Goal: Check status

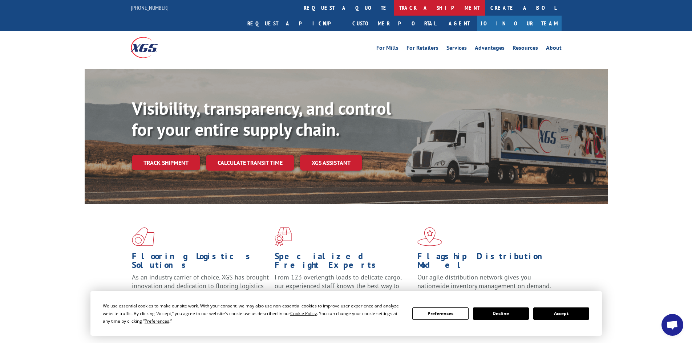
click at [394, 6] on link "track a shipment" at bounding box center [439, 8] width 91 height 16
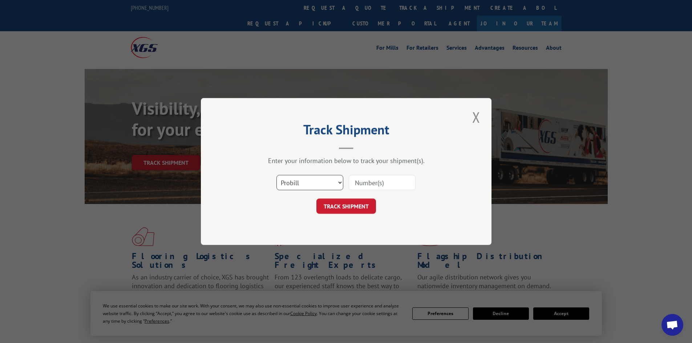
drag, startPoint x: 308, startPoint y: 182, endPoint x: 302, endPoint y: 189, distance: 10.1
click at [308, 182] on select "Select category... Probill BOL PO" at bounding box center [310, 182] width 67 height 15
select select "bol"
click at [277, 175] on select "Select category... Probill BOL PO" at bounding box center [310, 182] width 67 height 15
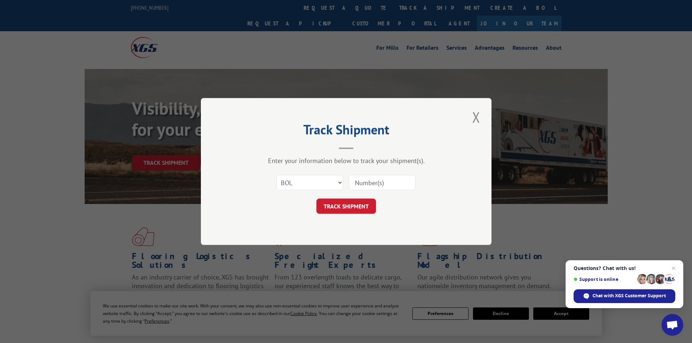
click at [372, 182] on input at bounding box center [382, 182] width 67 height 15
paste input "5938402"
type input "5938402"
click at [358, 201] on button "TRACK SHIPMENT" at bounding box center [347, 206] width 60 height 15
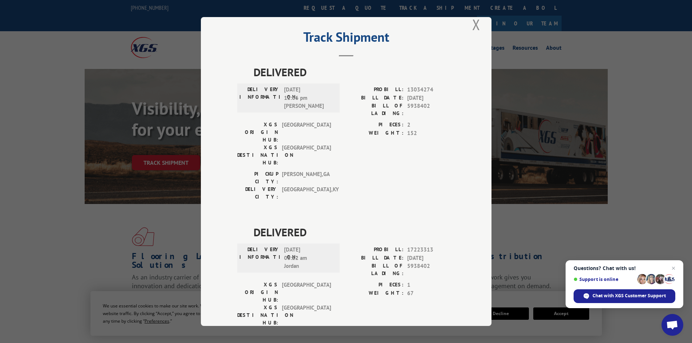
scroll to position [18, 0]
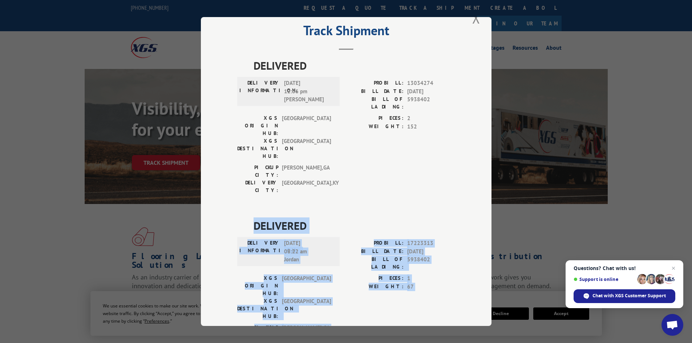
drag, startPoint x: 251, startPoint y: 182, endPoint x: 318, endPoint y: 269, distance: 109.6
click at [318, 269] on div "DELIVERED DELIVERY INFORMATION: 08/11/2025 08:22 am Jordan PROBILL: 17223313 BI…" at bounding box center [346, 288] width 218 height 141
copy div "DELIVERED DELIVERY INFORMATION: 08/11/2025 08:22 am Jordan PROBILL: 17223313 BI…"
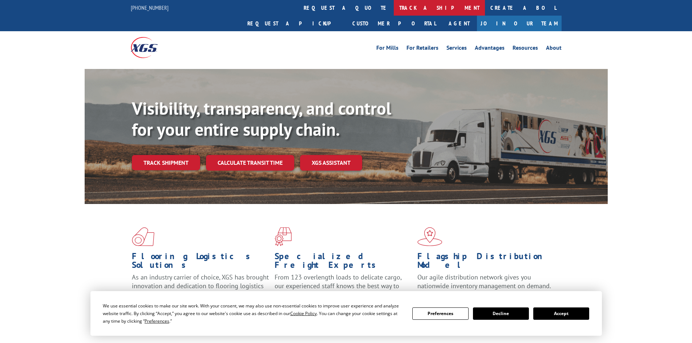
click at [394, 7] on link "track a shipment" at bounding box center [439, 8] width 91 height 16
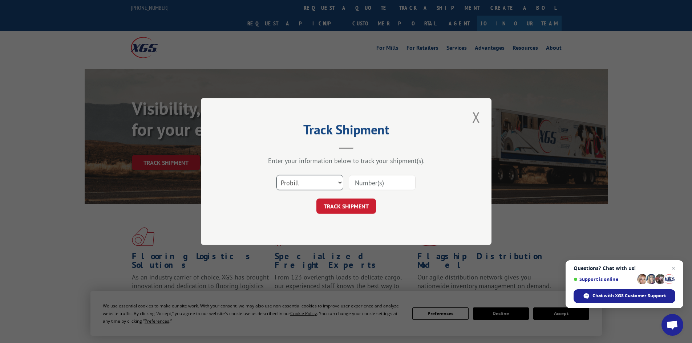
drag, startPoint x: 289, startPoint y: 184, endPoint x: 287, endPoint y: 189, distance: 5.4
click at [289, 185] on select "Select category... Probill BOL PO" at bounding box center [310, 182] width 67 height 15
select select "bol"
click at [277, 175] on select "Select category... Probill BOL PO" at bounding box center [310, 182] width 67 height 15
click at [381, 186] on input at bounding box center [382, 182] width 67 height 15
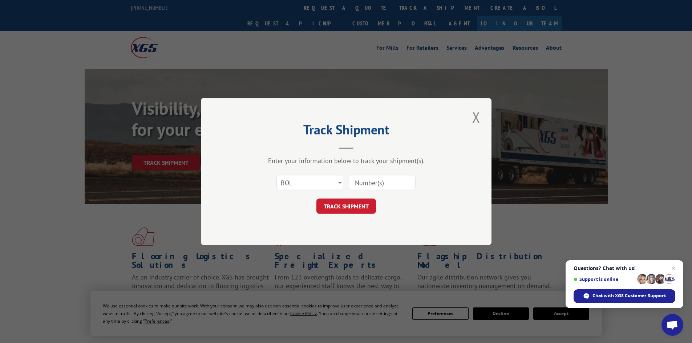
paste input "5938452"
type input "5938452"
click at [346, 208] on button "TRACK SHIPMENT" at bounding box center [347, 206] width 60 height 15
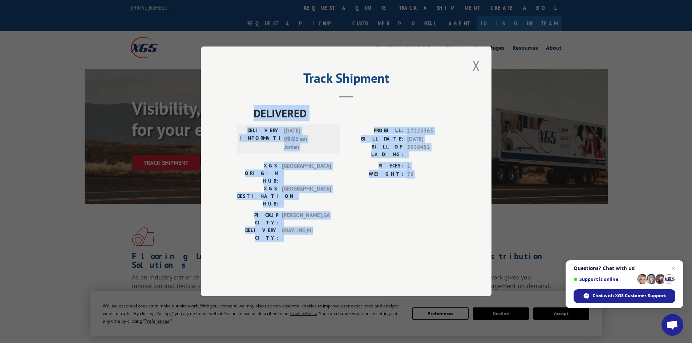
drag, startPoint x: 255, startPoint y: 132, endPoint x: 318, endPoint y: 218, distance: 107.7
click at [318, 218] on div "DELIVERED DELIVERY INFORMATION: [DATE] 08:22 am Jordan PROBILL: 17223363 BILL D…" at bounding box center [346, 175] width 218 height 141
copy div "DELIVERED DELIVERY INFORMATION: [DATE] 08:22 am Jordan PROBILL: 17223363 BILL D…"
click at [477, 76] on button "Close modal" at bounding box center [476, 66] width 12 height 20
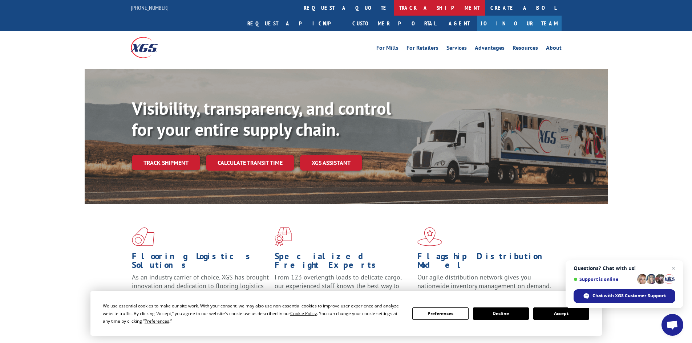
click at [394, 5] on link "track a shipment" at bounding box center [439, 8] width 91 height 16
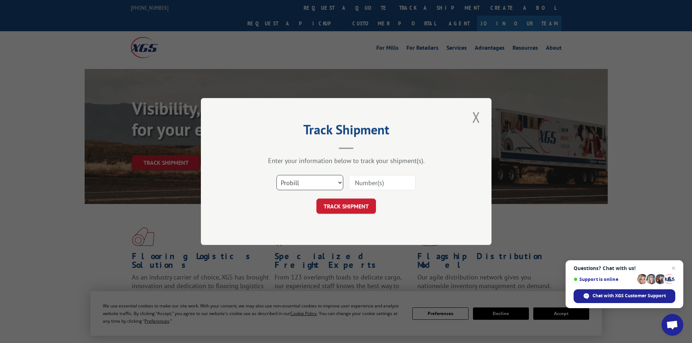
click at [293, 184] on select "Select category... Probill BOL PO" at bounding box center [310, 182] width 67 height 15
select select "bol"
click at [277, 175] on select "Select category... Probill BOL PO" at bounding box center [310, 182] width 67 height 15
click at [371, 185] on input at bounding box center [382, 182] width 67 height 15
paste input "5957700"
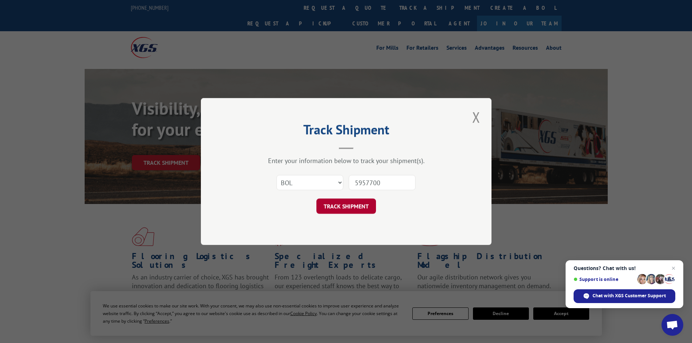
type input "5957700"
click at [344, 205] on button "TRACK SHIPMENT" at bounding box center [347, 206] width 60 height 15
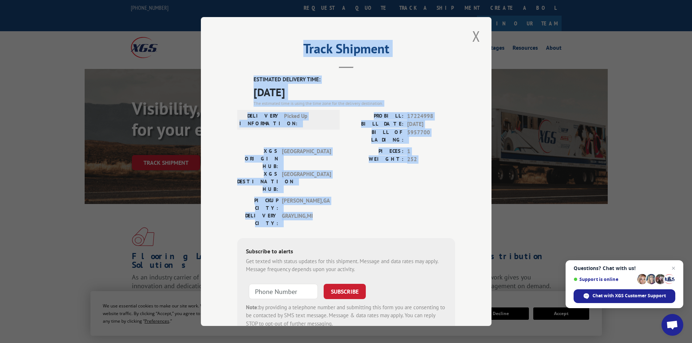
drag, startPoint x: 302, startPoint y: 47, endPoint x: 339, endPoint y: 182, distance: 139.4
click at [339, 182] on div "Track Shipment ESTIMATED DELIVERY TIME: [DATE] The estimated time is using the …" at bounding box center [346, 171] width 291 height 309
click at [336, 197] on div "PICKUP CITY: [GEOGRAPHIC_DATA] , [GEOGRAPHIC_DATA] DELIVERY CITY: [GEOGRAPHIC_D…" at bounding box center [346, 214] width 218 height 34
drag, startPoint x: 250, startPoint y: 76, endPoint x: 313, endPoint y: 181, distance: 122.2
click at [313, 181] on div "ESTIMATED DELIVERY TIME: [DATE] The estimated time is using the time zone for t…" at bounding box center [346, 206] width 218 height 261
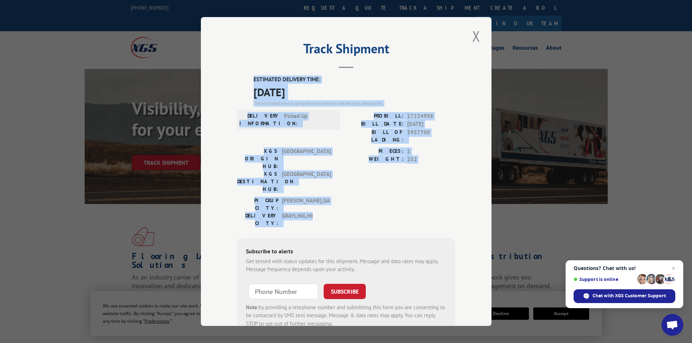
copy div "ESTIMATED DELIVERY TIME: [DATE] The estimated time is using the time zone for t…"
